Goal: Navigation & Orientation: Find specific page/section

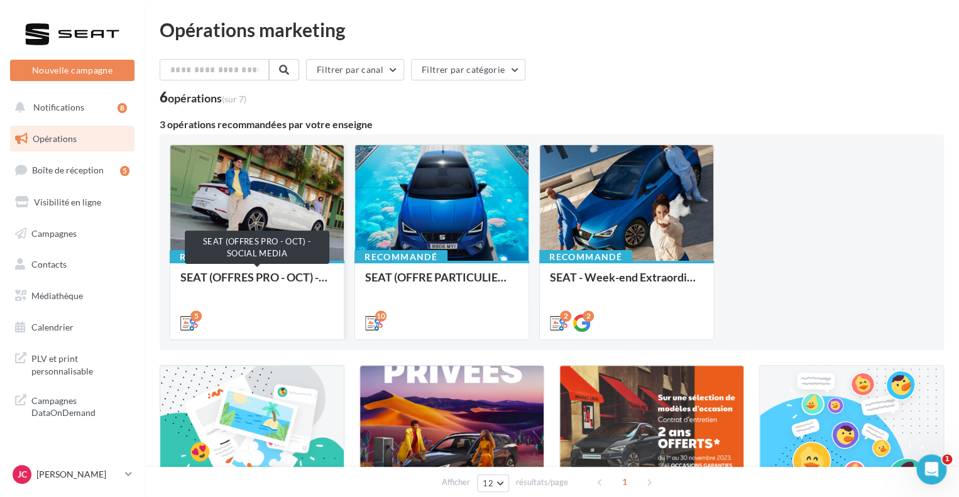
click at [228, 271] on div "SEAT (OFFRES PRO - OCT) - SOCIAL MEDIA" at bounding box center [256, 283] width 153 height 25
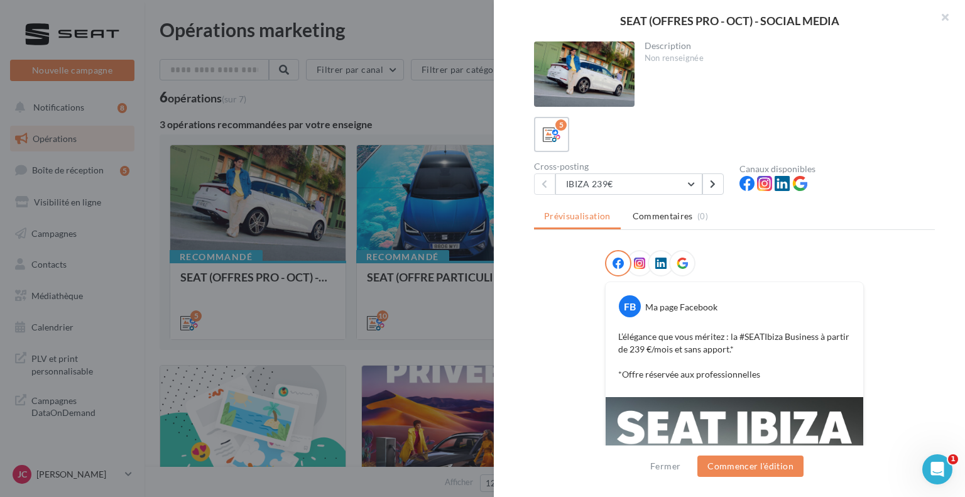
scroll to position [251, 0]
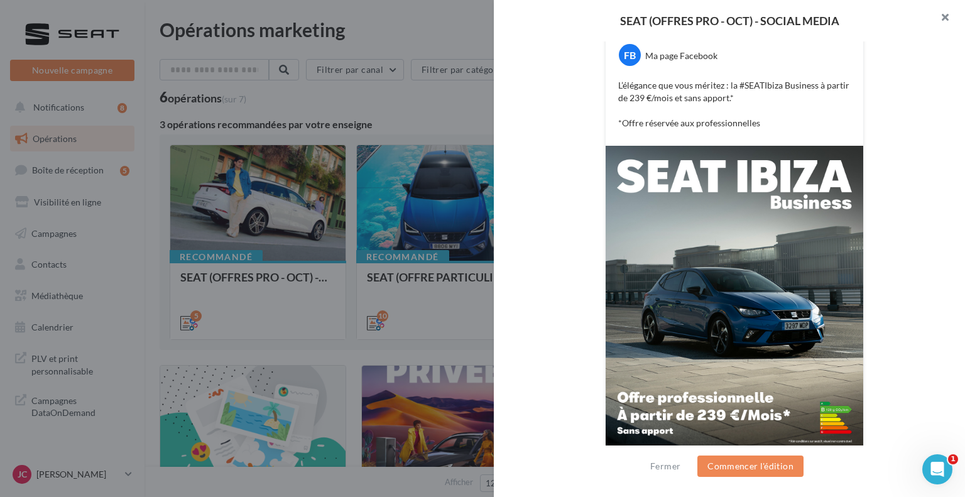
click at [946, 18] on button "button" at bounding box center [940, 19] width 50 height 38
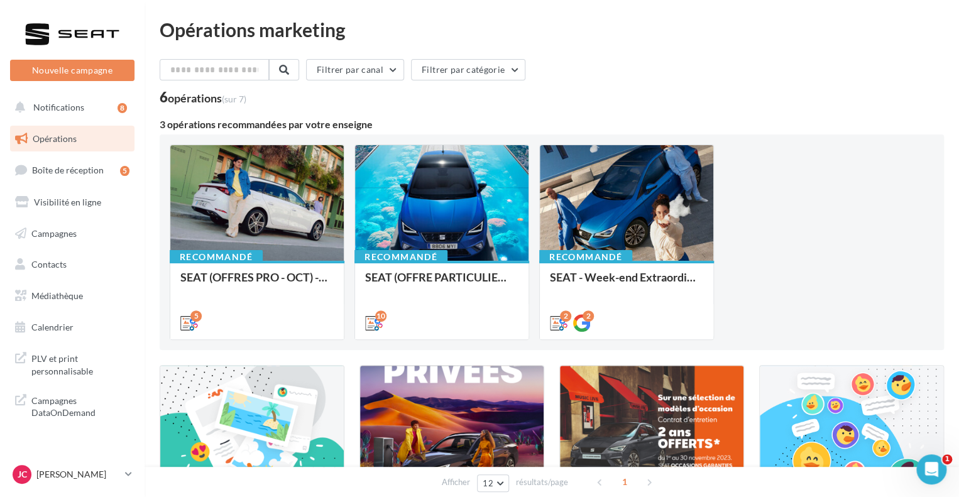
click at [600, 76] on div "Filtrer par canal Filtrer par catégorie" at bounding box center [552, 72] width 784 height 26
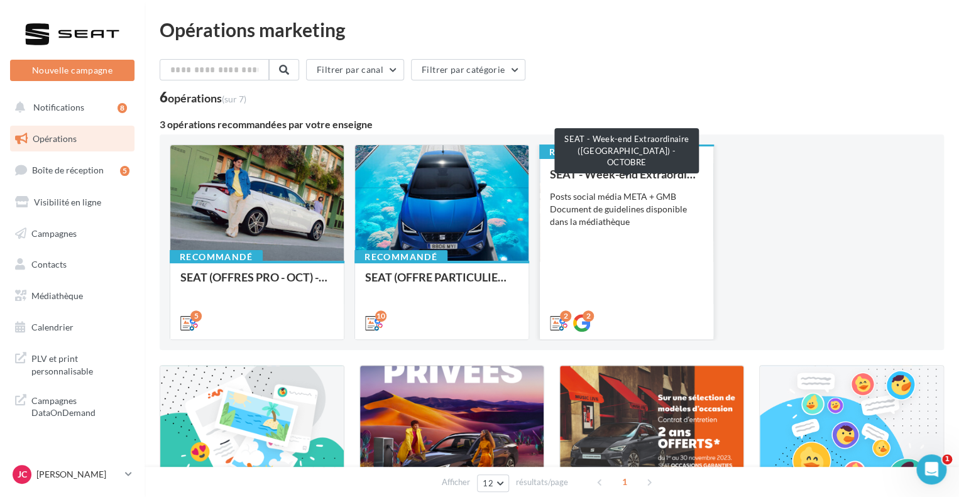
click at [625, 175] on div "SEAT - Week-end Extraordinaire (JPO) - OCTOBRE" at bounding box center [626, 174] width 153 height 13
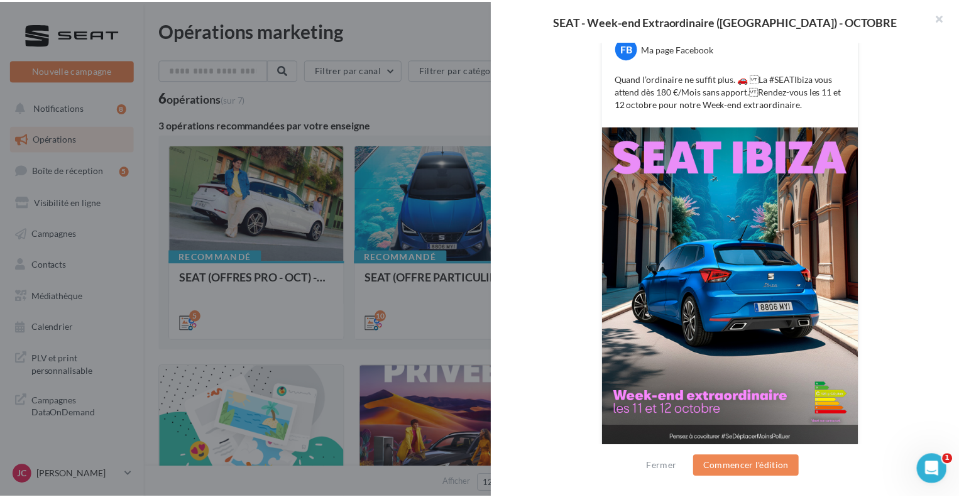
scroll to position [265, 0]
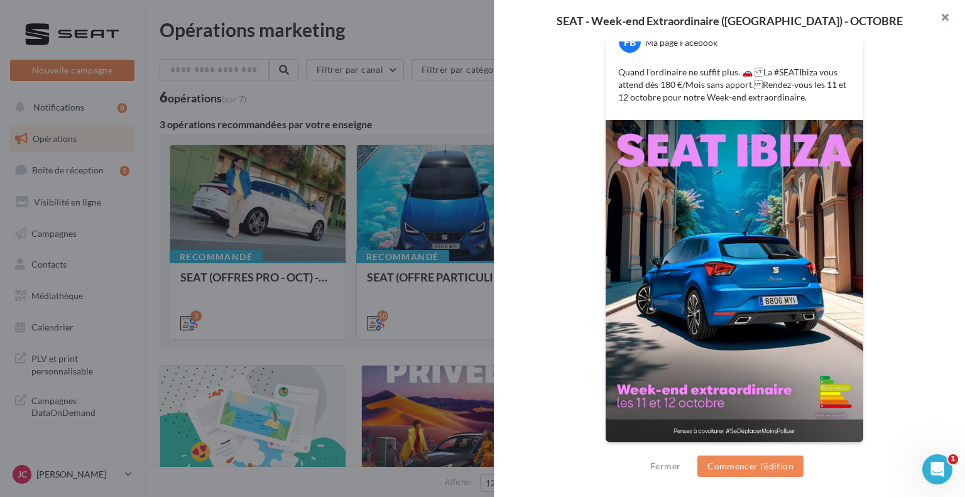
click at [949, 7] on button "button" at bounding box center [940, 19] width 50 height 38
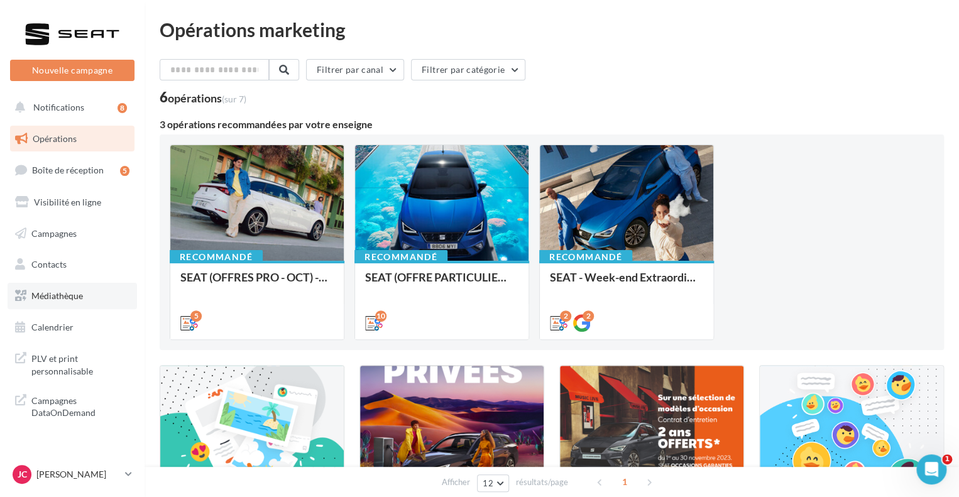
click at [60, 301] on span "Médiathèque" at bounding box center [57, 295] width 52 height 11
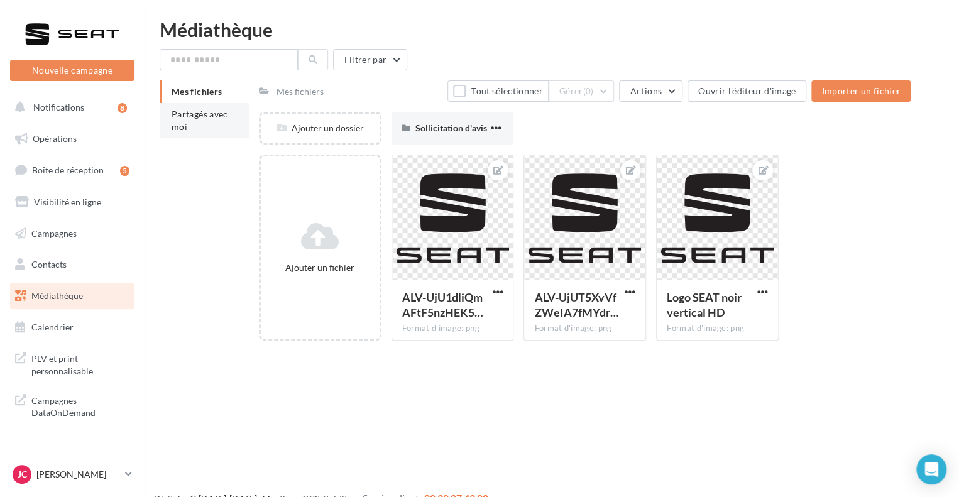
click at [211, 118] on span "Partagés avec moi" at bounding box center [200, 120] width 57 height 23
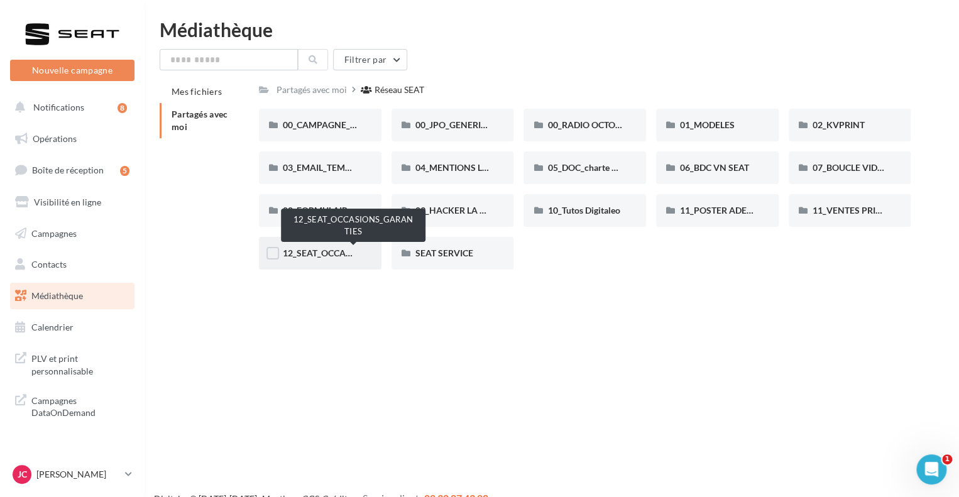
click at [317, 257] on span "12_SEAT_OCCASIONS_GARANTIES" at bounding box center [354, 253] width 142 height 11
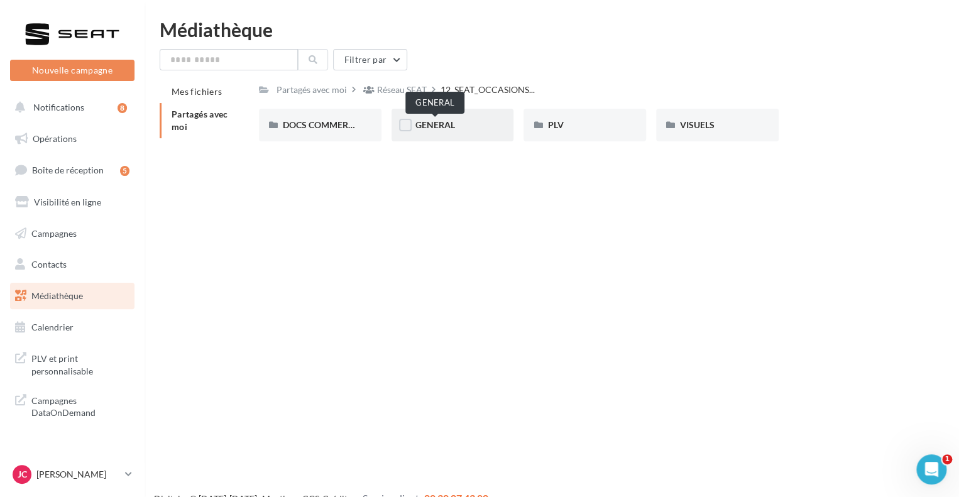
click at [435, 130] on div "GENERAL" at bounding box center [452, 125] width 75 height 13
click at [430, 130] on span "GARANTIE" at bounding box center [437, 124] width 44 height 11
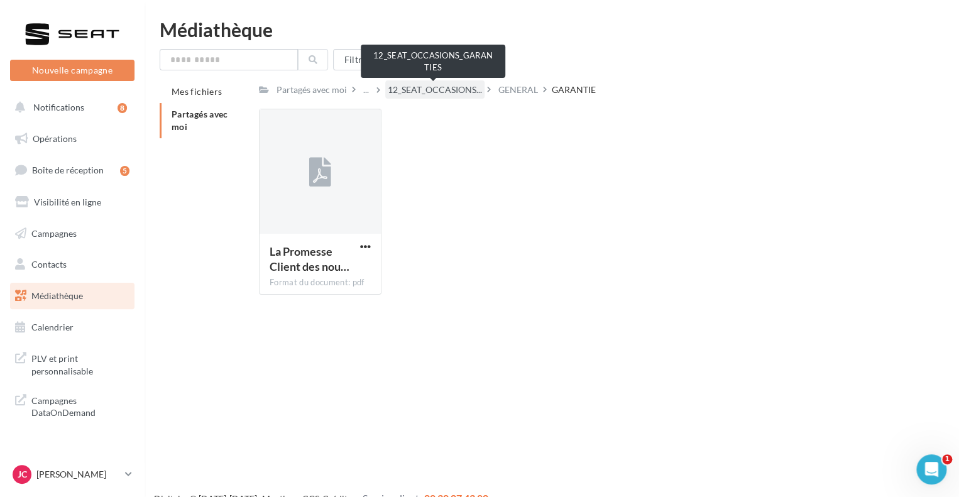
click at [440, 92] on span "12_SEAT_OCCASIONS..." at bounding box center [435, 90] width 94 height 13
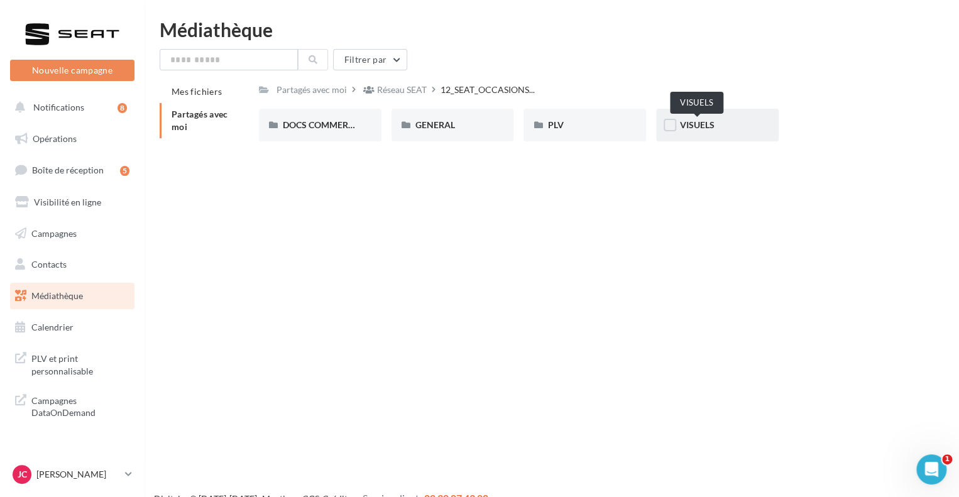
click at [699, 123] on span "VISUELS" at bounding box center [697, 124] width 35 height 11
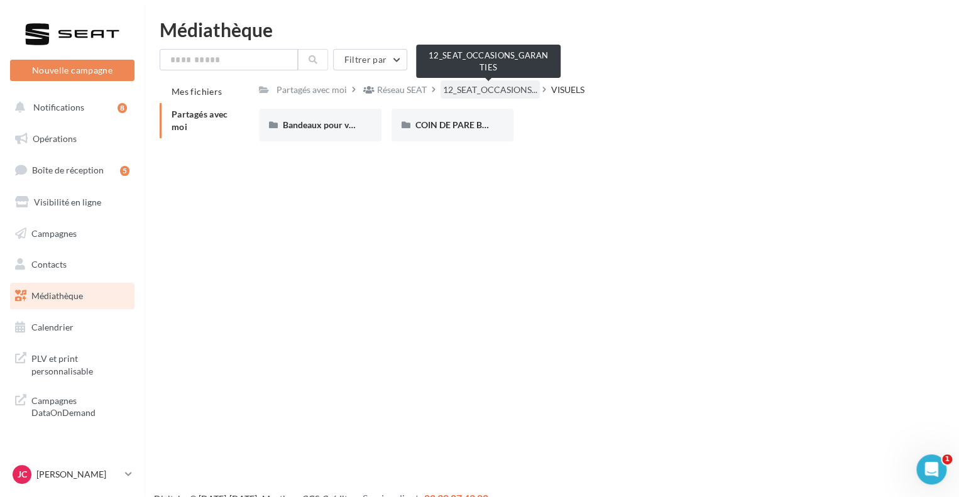
click at [495, 94] on span "12_SEAT_OCCASIONS..." at bounding box center [490, 90] width 94 height 13
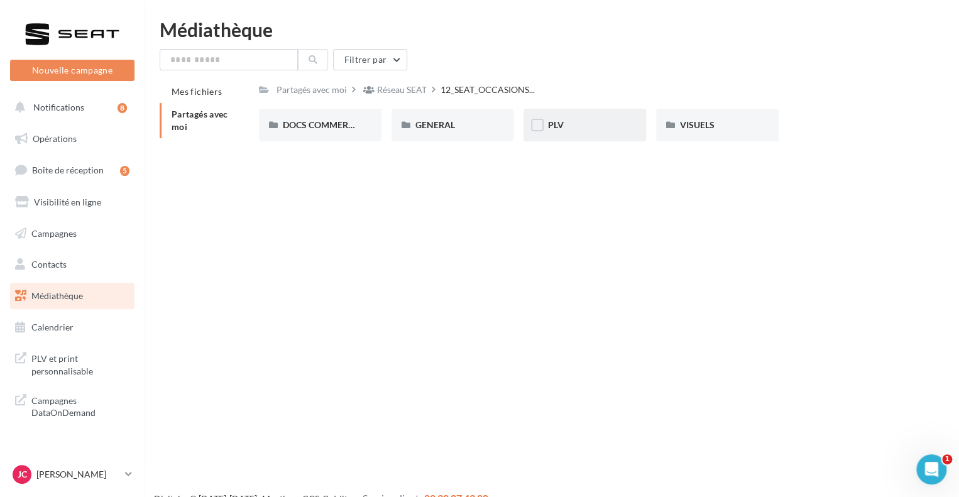
click at [570, 128] on div "PLV" at bounding box center [584, 125] width 75 height 13
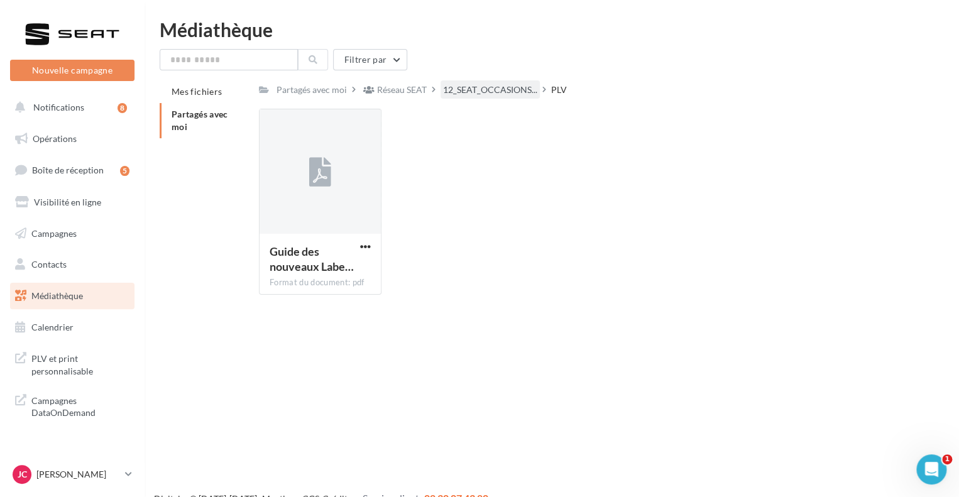
click at [480, 95] on span "12_SEAT_OCCASIONS..." at bounding box center [490, 90] width 94 height 13
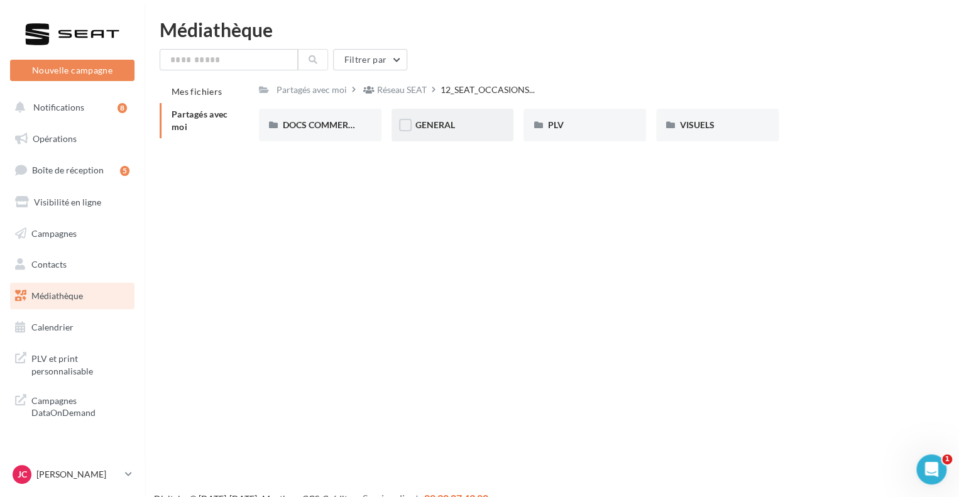
click at [457, 116] on div "GENERAL" at bounding box center [452, 125] width 123 height 33
click at [481, 97] on div "12_SEAT_OCCASIONS..." at bounding box center [489, 89] width 99 height 18
click at [341, 130] on span "DOCS COMMERCIAUX" at bounding box center [329, 124] width 92 height 11
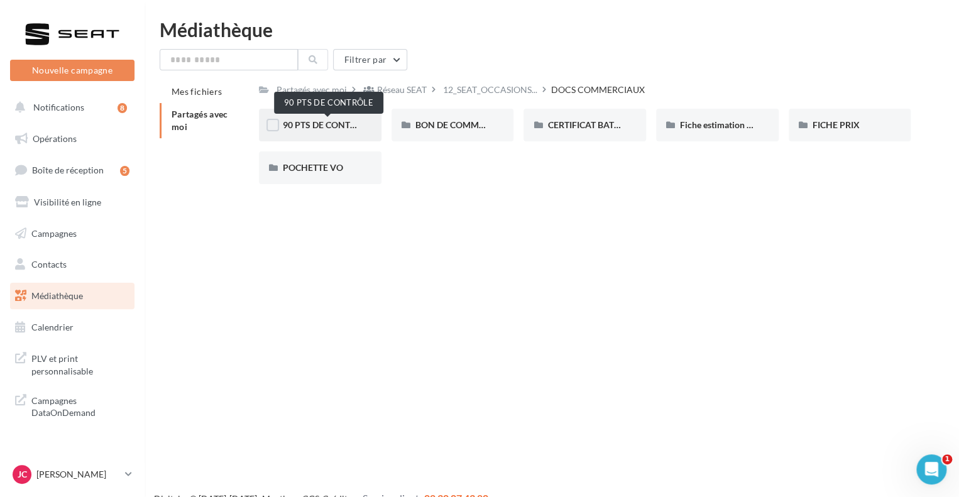
click at [339, 123] on span "90 PTS DE CONTRÔLE" at bounding box center [327, 124] width 89 height 11
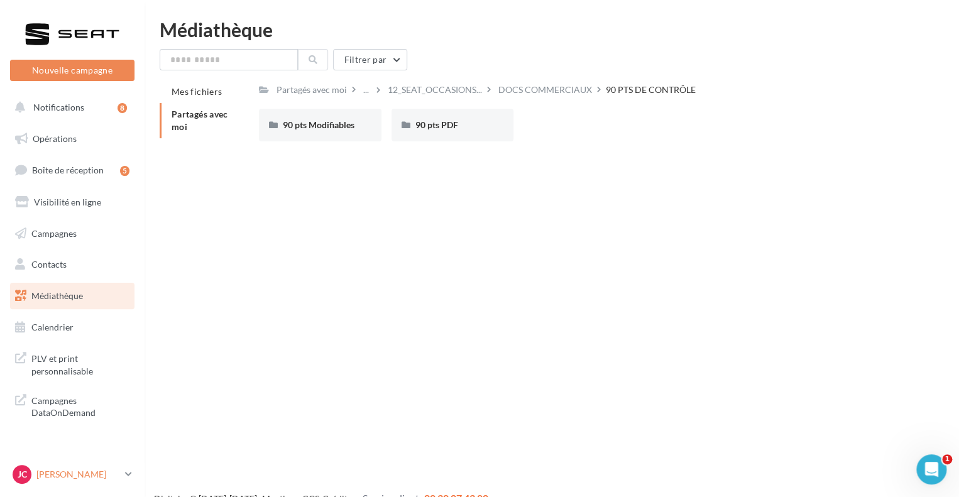
click at [106, 469] on p "[PERSON_NAME]" at bounding box center [78, 474] width 84 height 13
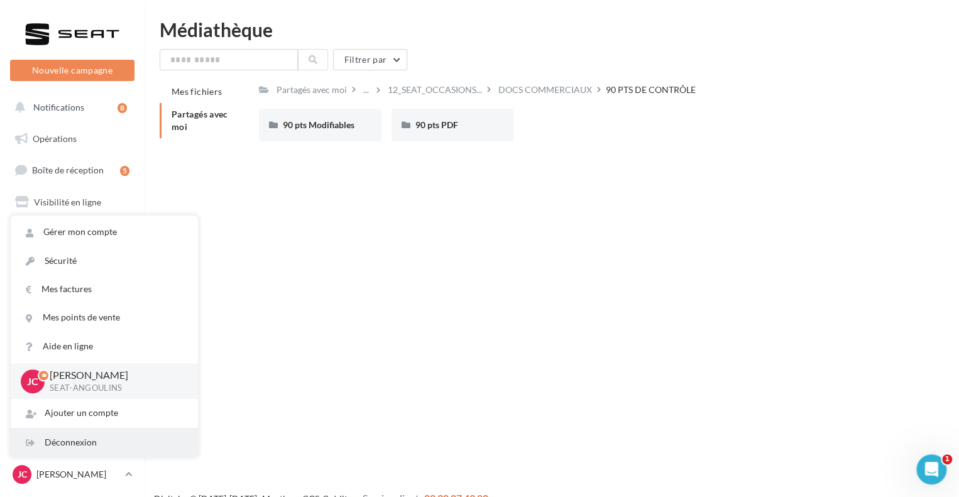
click at [73, 445] on div "Déconnexion" at bounding box center [104, 442] width 187 height 28
